Goal: Transaction & Acquisition: Subscribe to service/newsletter

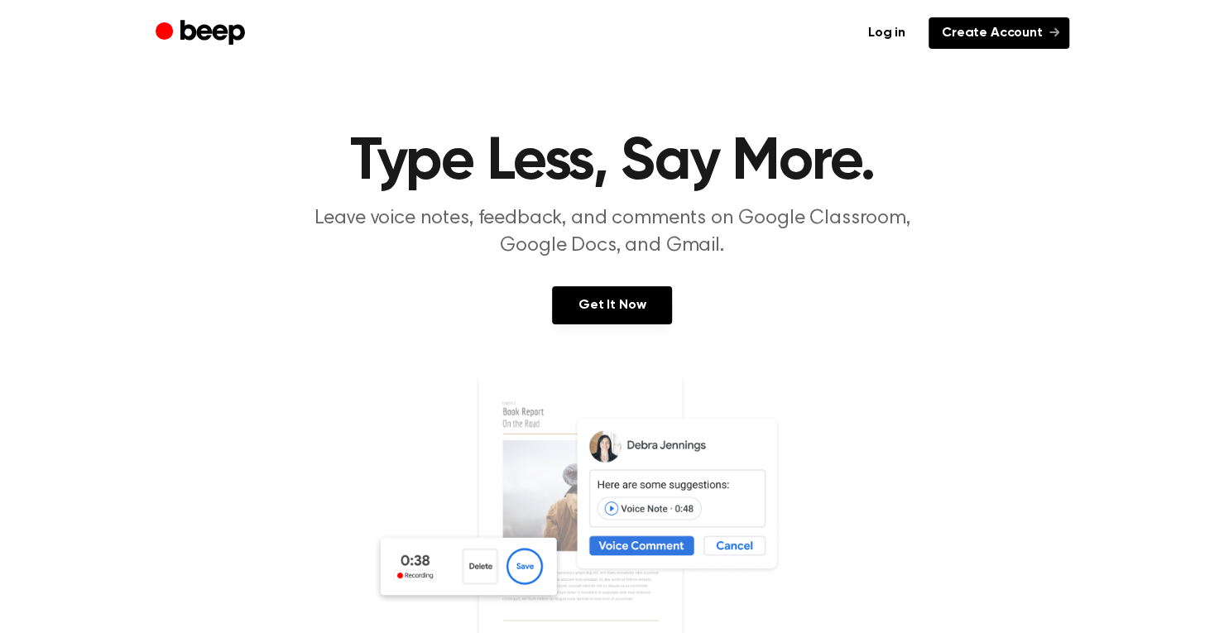
click at [1015, 30] on link "Create Account" at bounding box center [998, 32] width 141 height 31
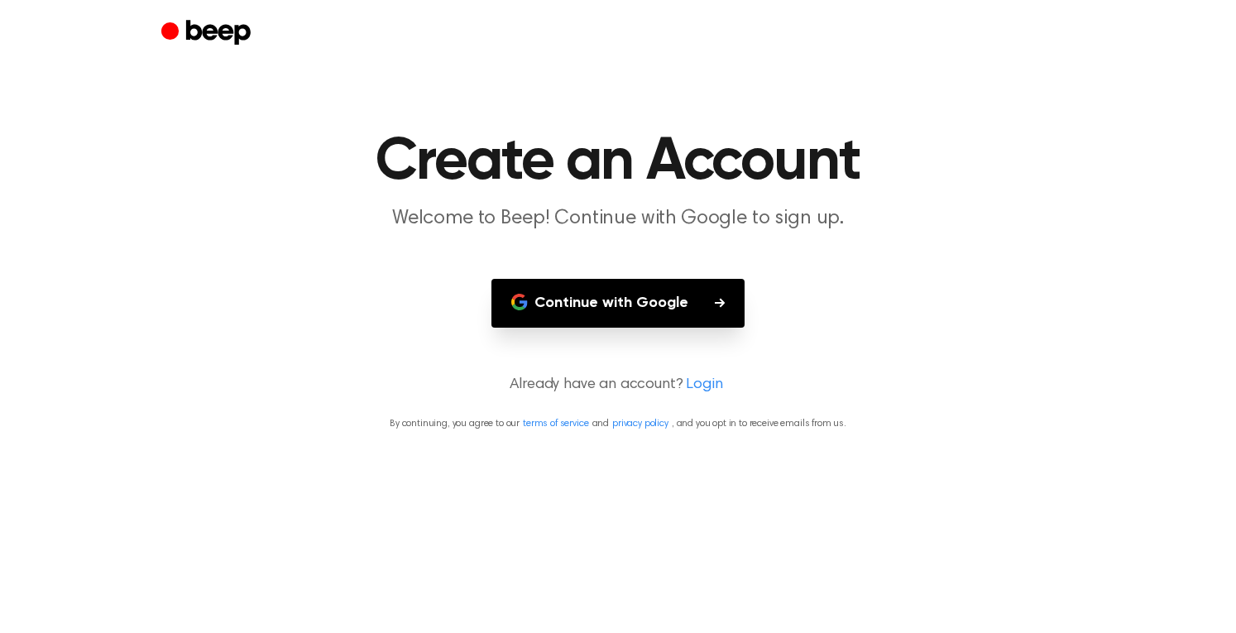
click at [708, 314] on button "Continue with Google" at bounding box center [617, 303] width 253 height 49
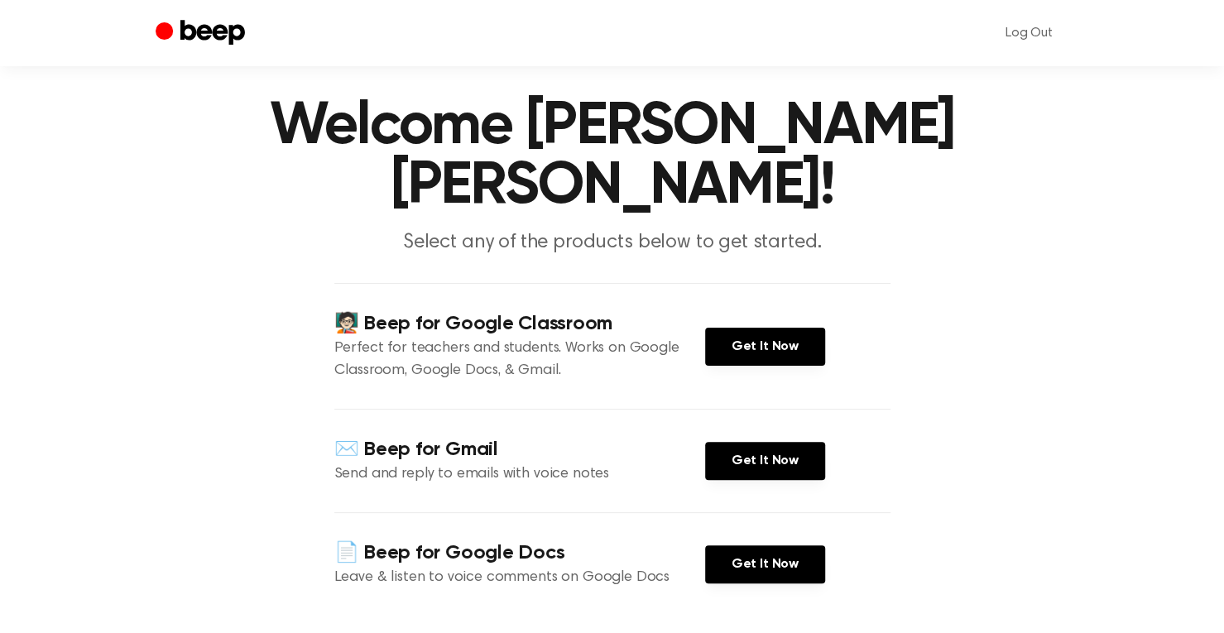
scroll to position [43, 0]
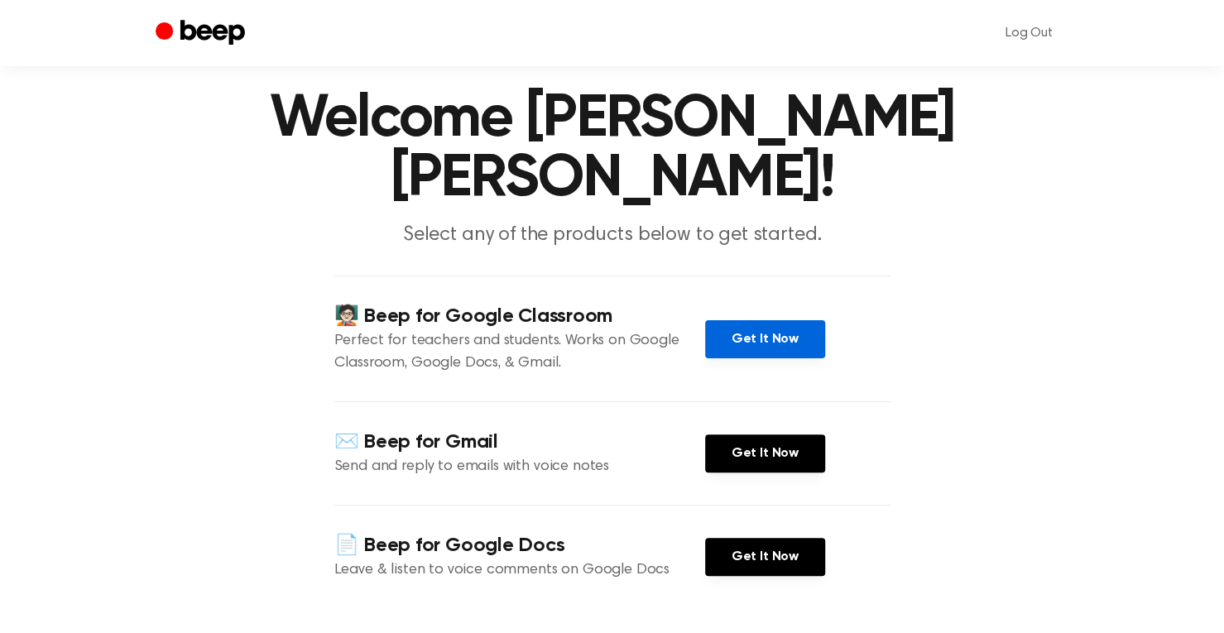
click at [723, 340] on link "Get It Now" at bounding box center [765, 339] width 120 height 38
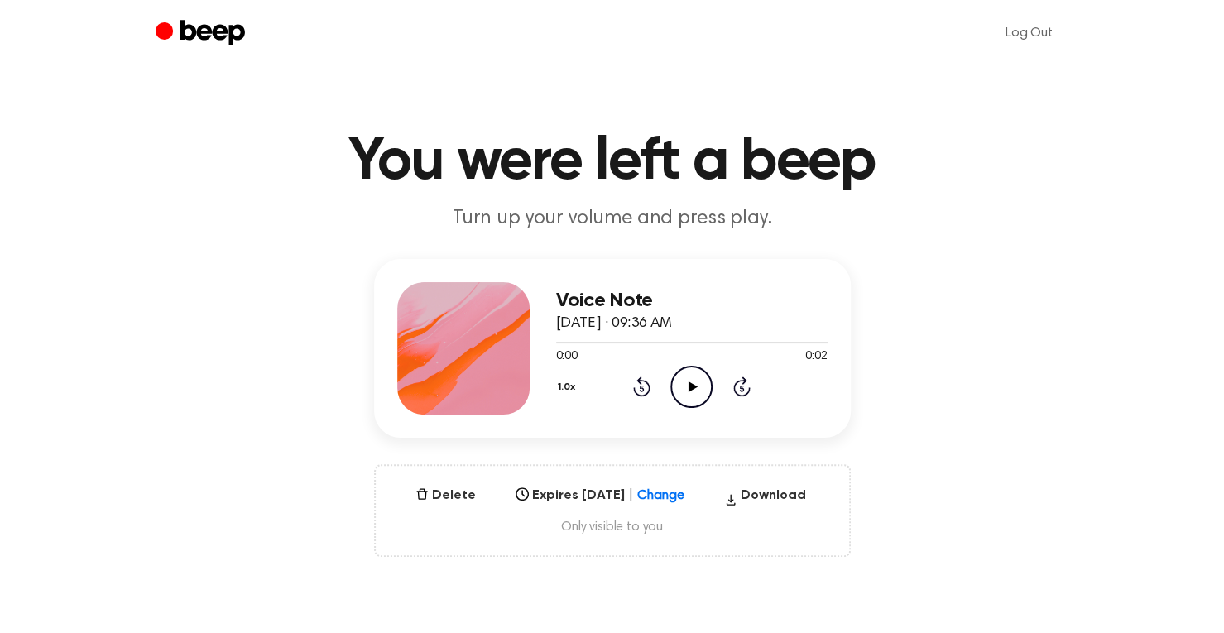
click at [687, 376] on icon "Play Audio" at bounding box center [691, 387] width 42 height 42
click at [934, 328] on div "Voice Note [DATE] · 09:36 AM 0:02 0:02 Your browser does not support the [objec…" at bounding box center [612, 408] width 1184 height 298
